Goal: Find specific page/section: Find specific page/section

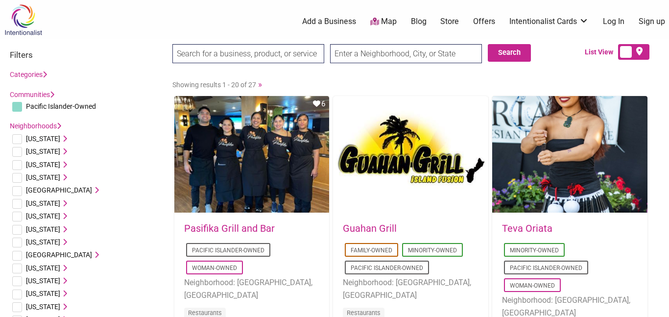
click at [422, 55] on input "text" at bounding box center [406, 53] width 152 height 19
type input "renton,[GEOGRAPHIC_DATA]"
click at [172, 44] on input "Search" at bounding box center [191, 54] width 38 height 20
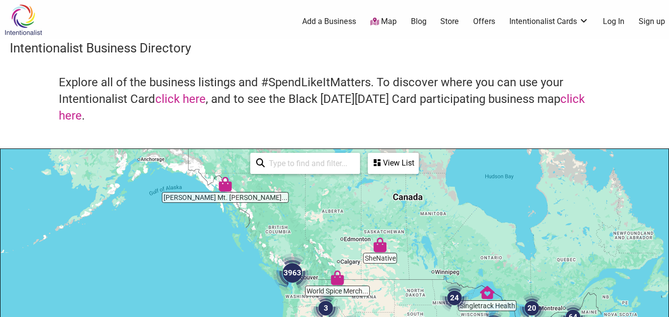
click at [298, 163] on input "search" at bounding box center [309, 163] width 89 height 19
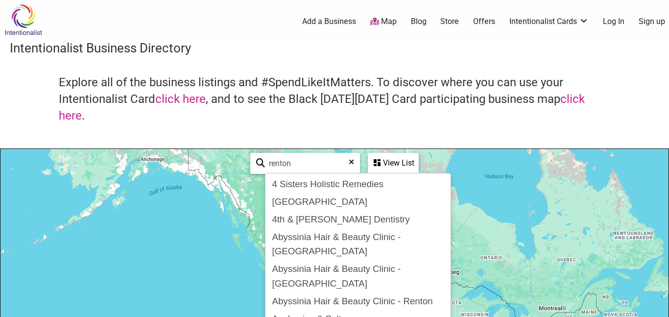
type input "renton"
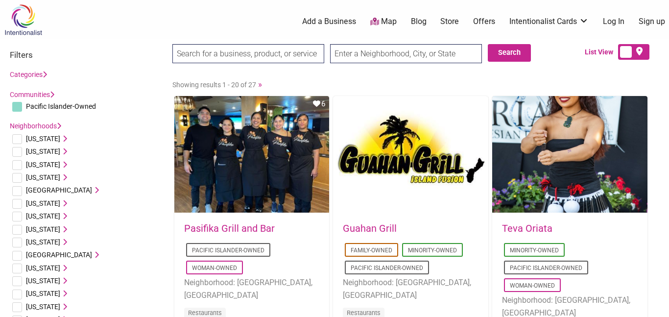
click at [371, 49] on input "text" at bounding box center [406, 53] width 152 height 19
type input "[US_STATE]"
click at [502, 53] on button "Search" at bounding box center [509, 53] width 43 height 18
